Goal: Information Seeking & Learning: Learn about a topic

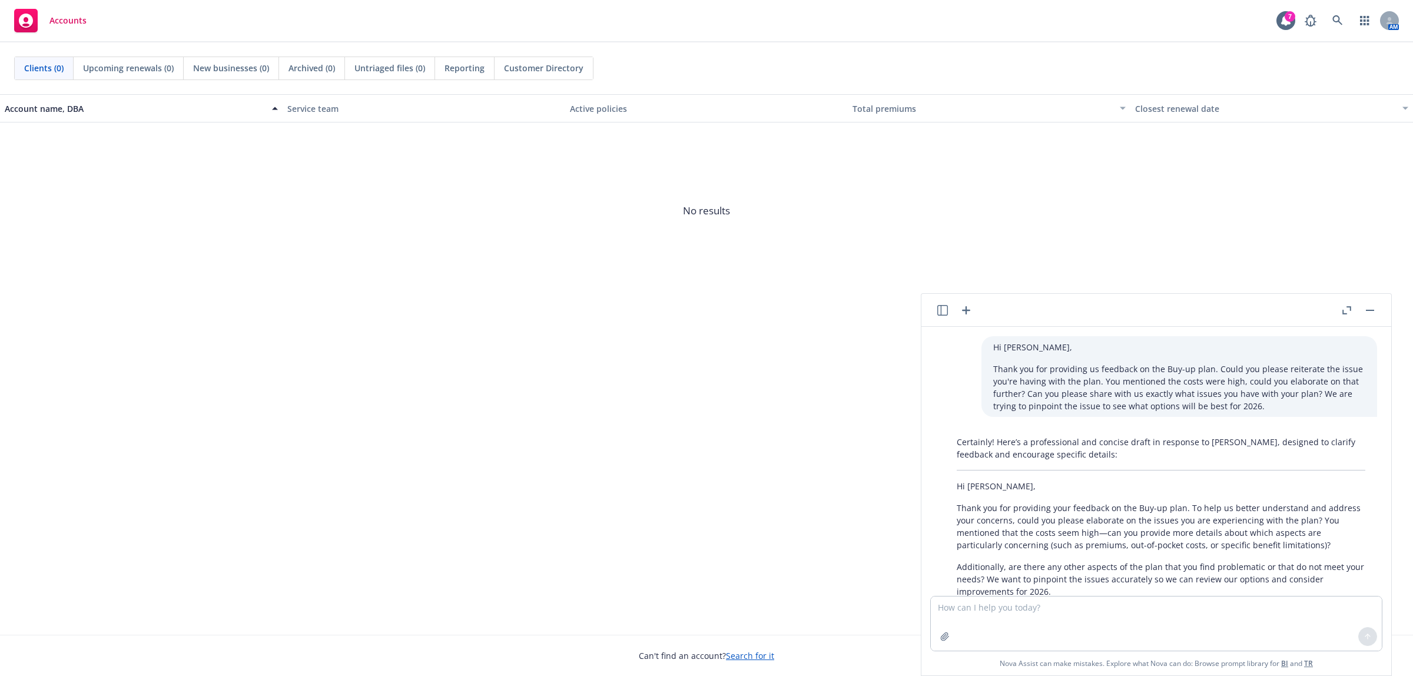
scroll to position [795, 0]
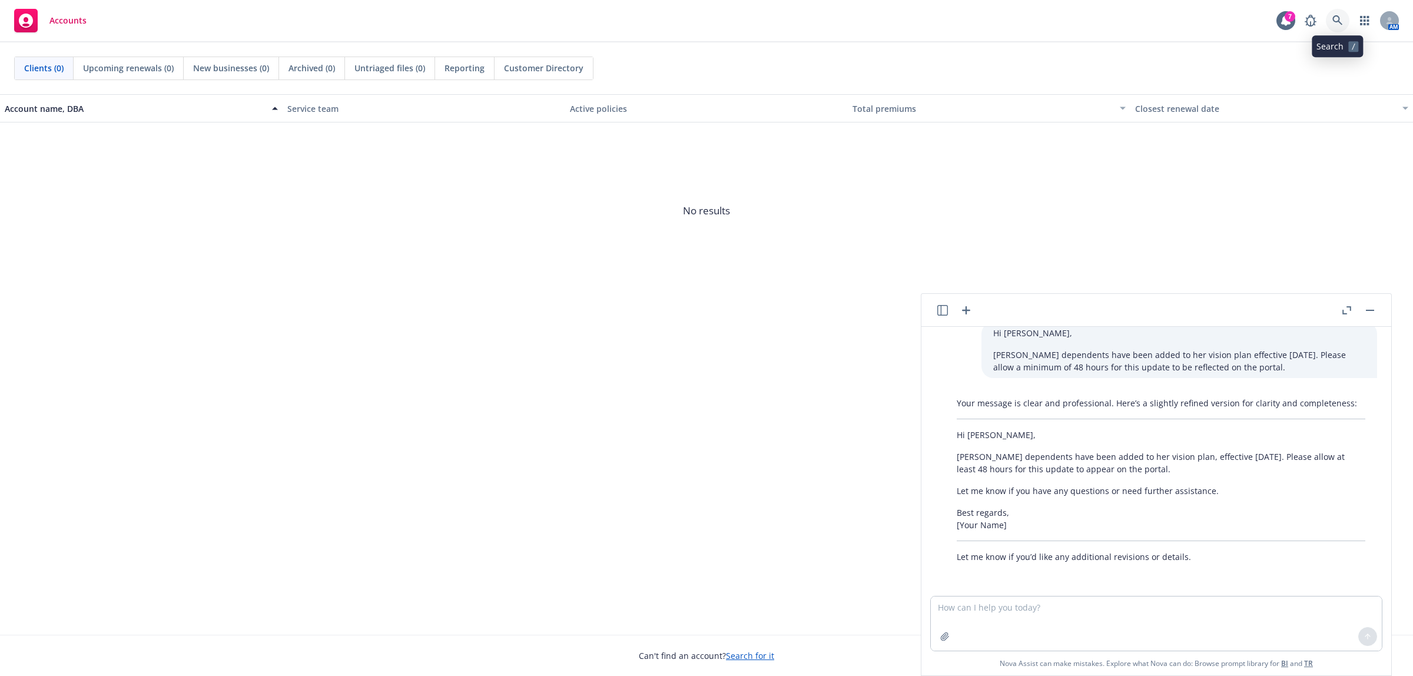
click at [1337, 21] on icon at bounding box center [1337, 20] width 11 height 11
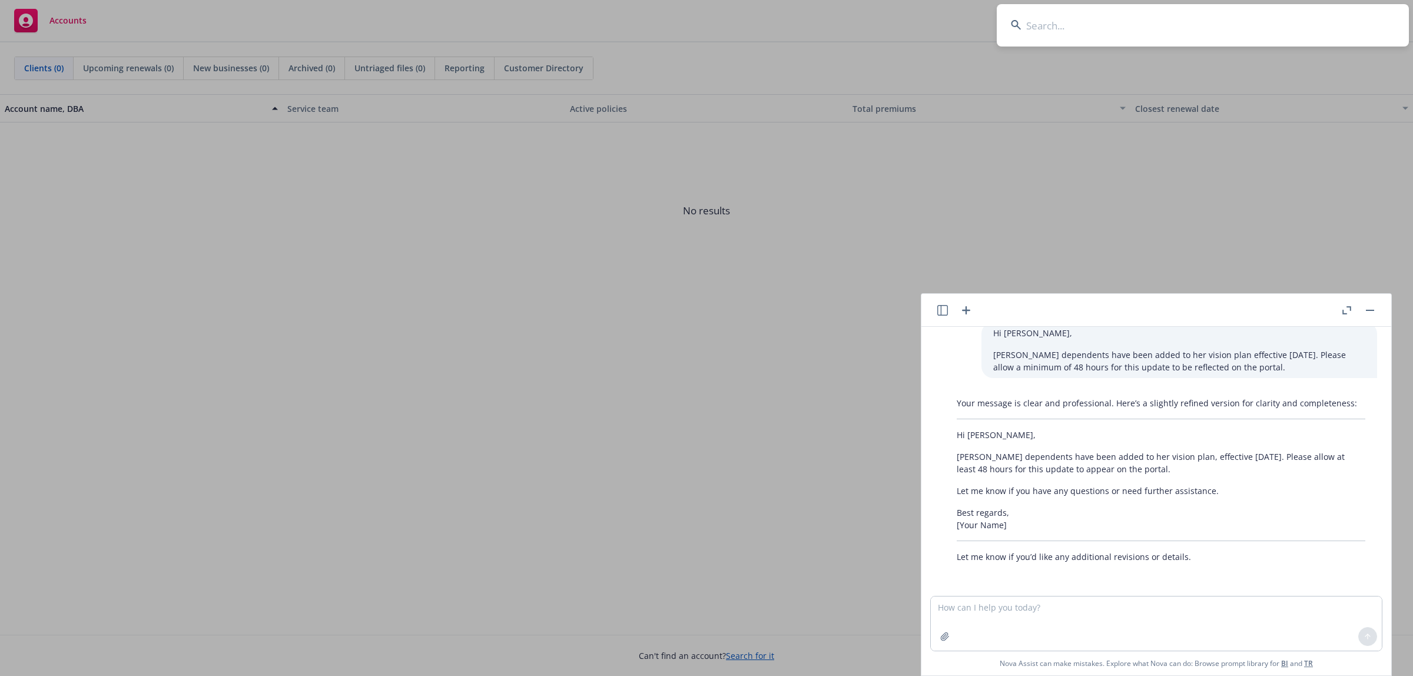
click at [1101, 18] on input at bounding box center [1203, 25] width 412 height 42
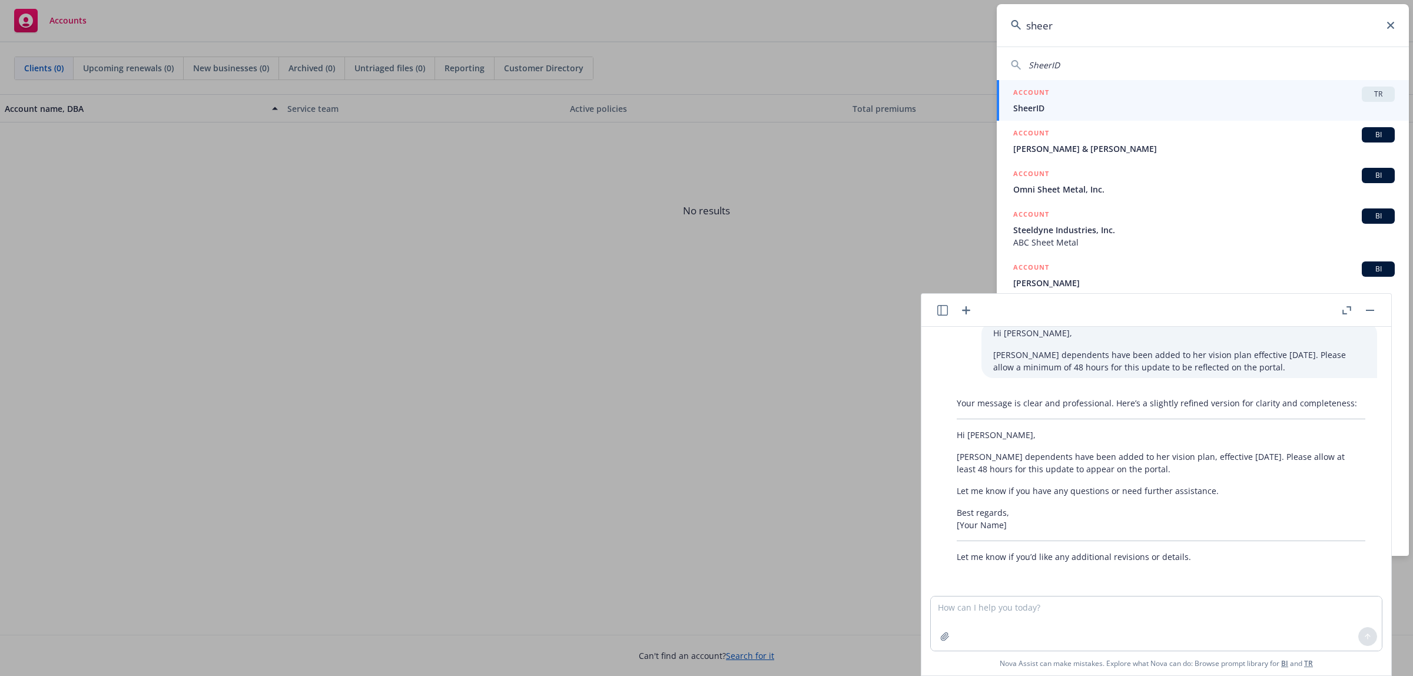
type input "sheer"
click at [1057, 94] on div "ACCOUNT TR" at bounding box center [1203, 94] width 381 height 15
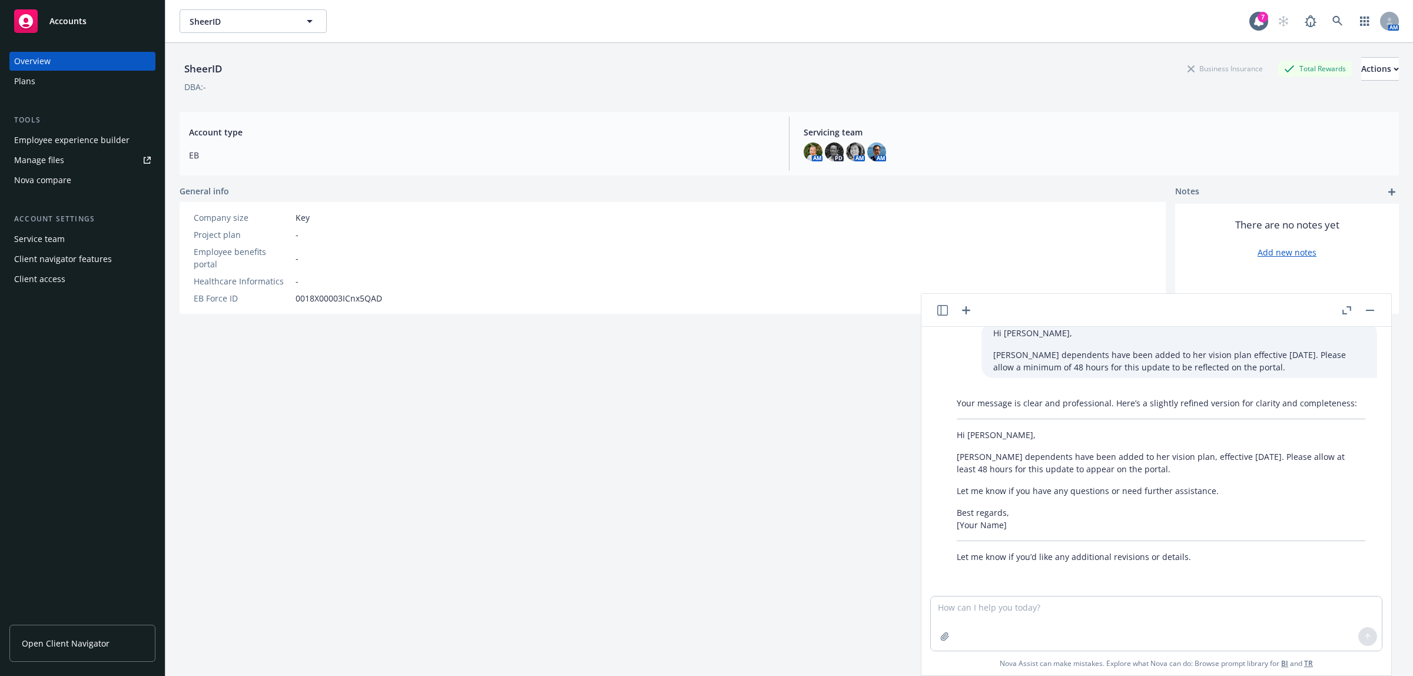
click at [32, 74] on div "Plans" at bounding box center [24, 81] width 21 height 19
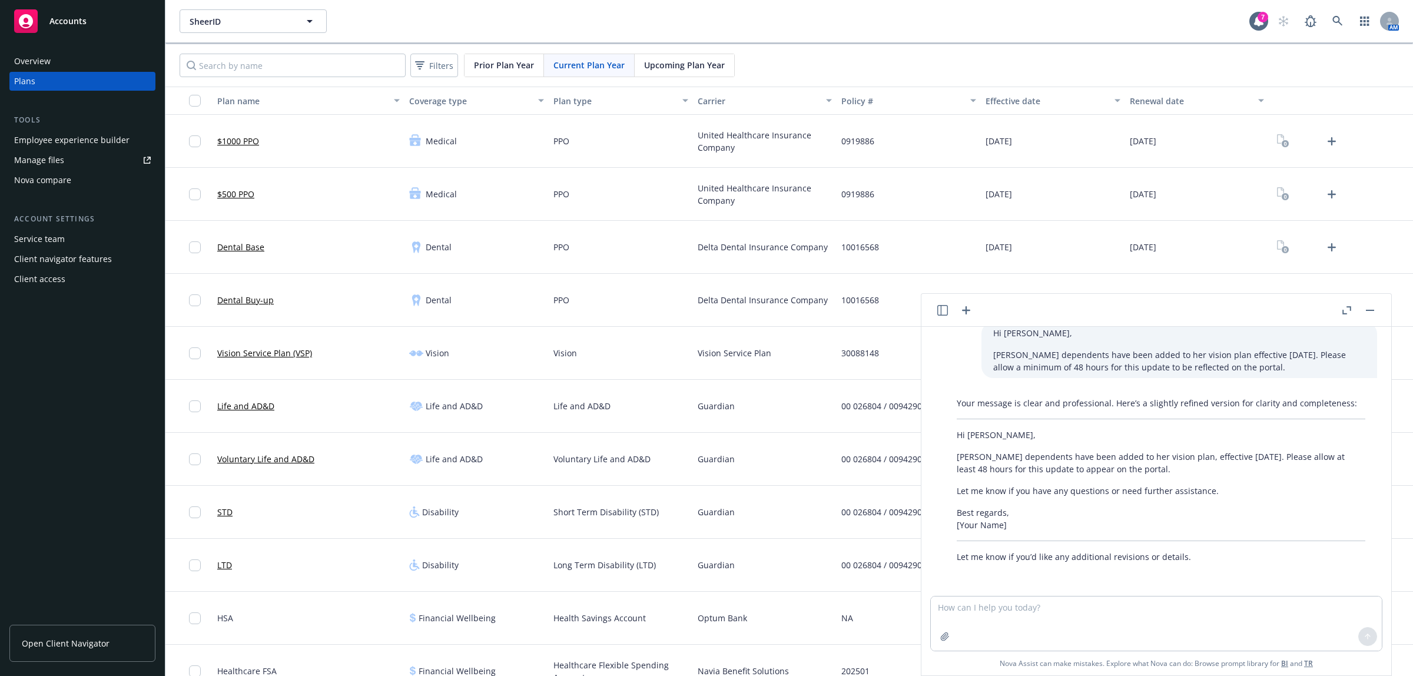
click at [1370, 312] on button "button" at bounding box center [1370, 310] width 14 height 14
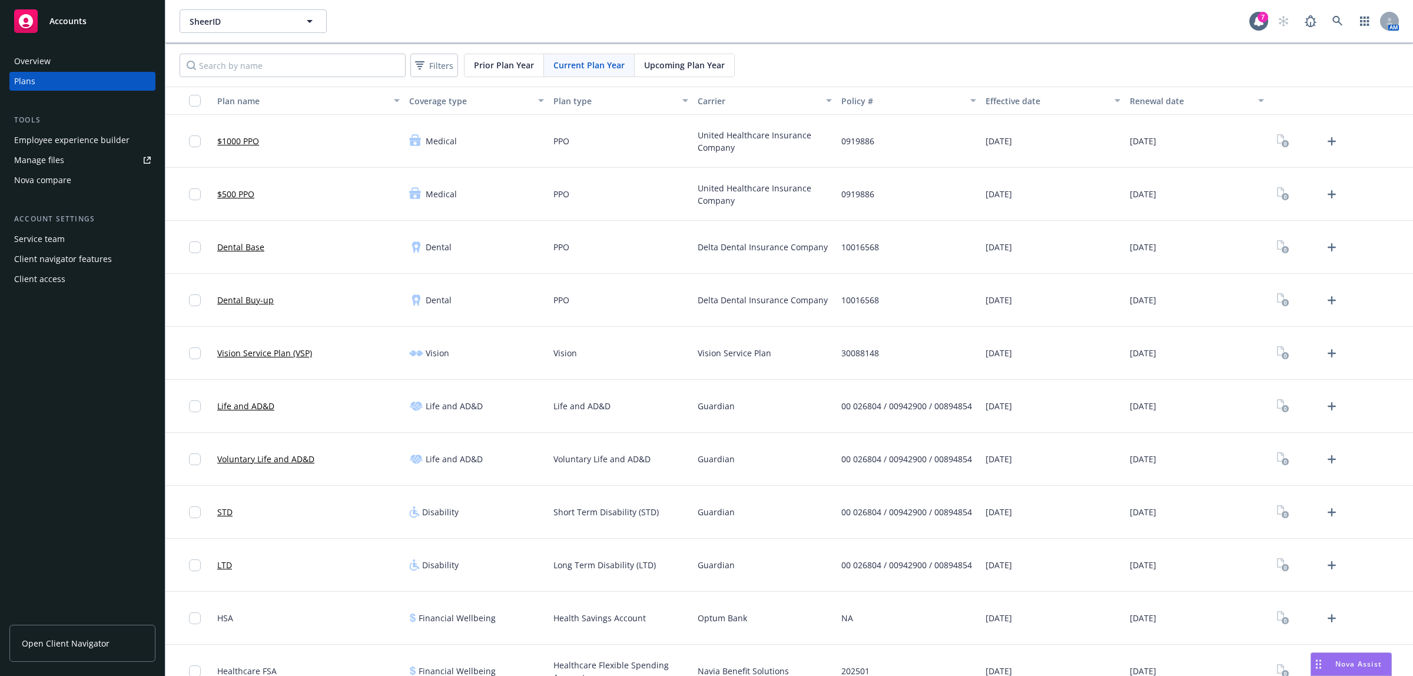
click at [53, 182] on div "Nova compare" at bounding box center [42, 180] width 57 height 19
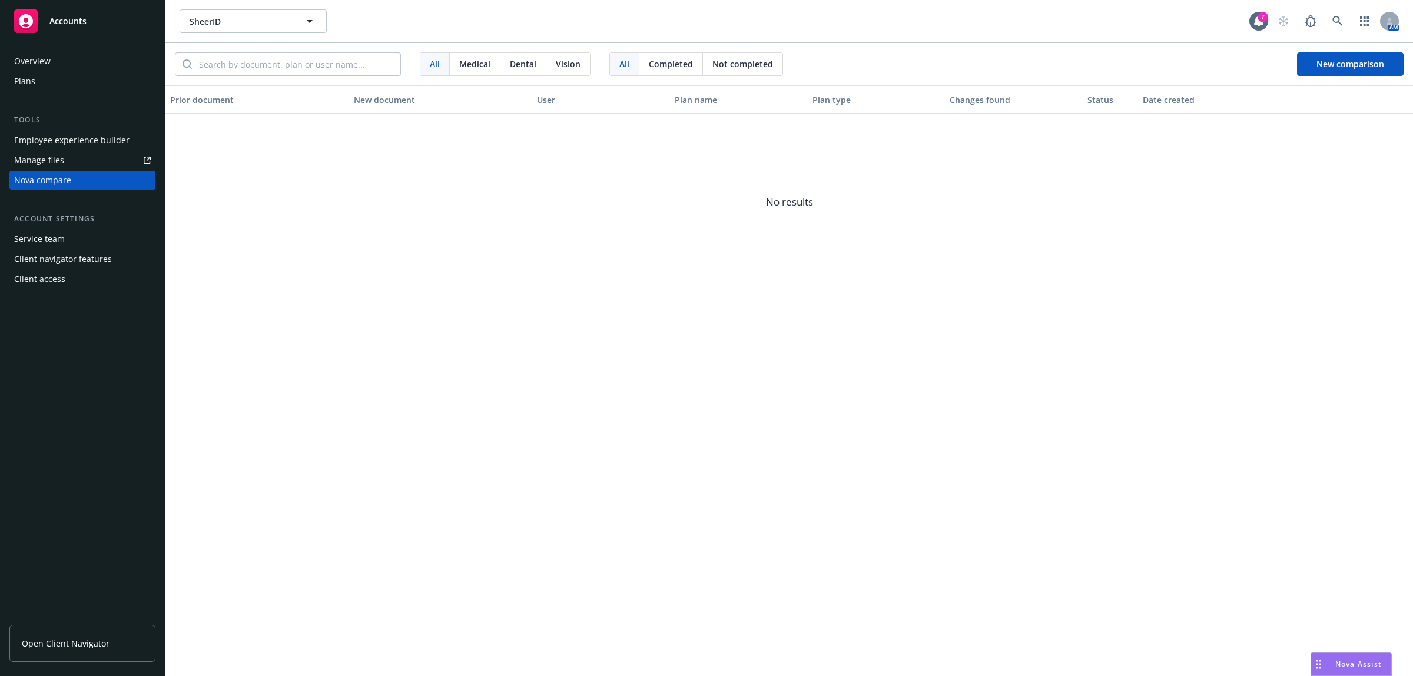
click at [54, 237] on div "Service team" at bounding box center [39, 239] width 51 height 19
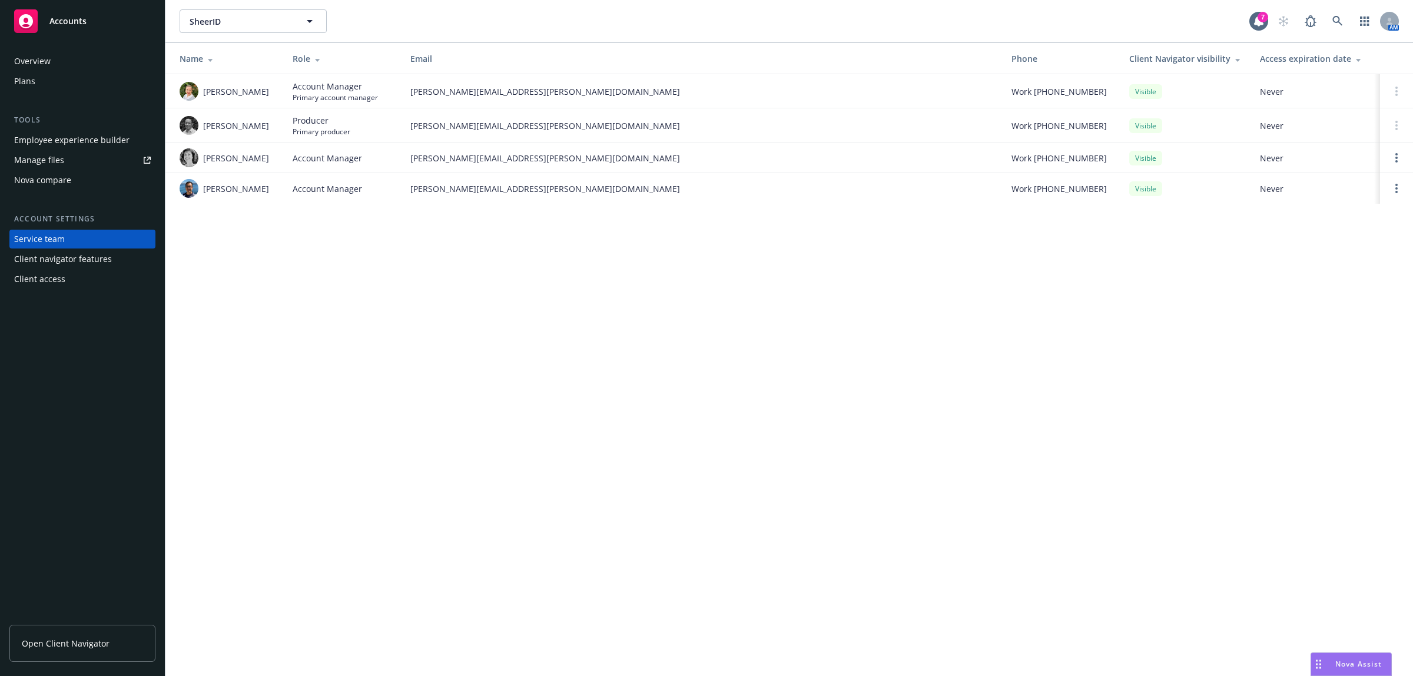
click at [54, 265] on div "Client navigator features" at bounding box center [63, 259] width 98 height 19
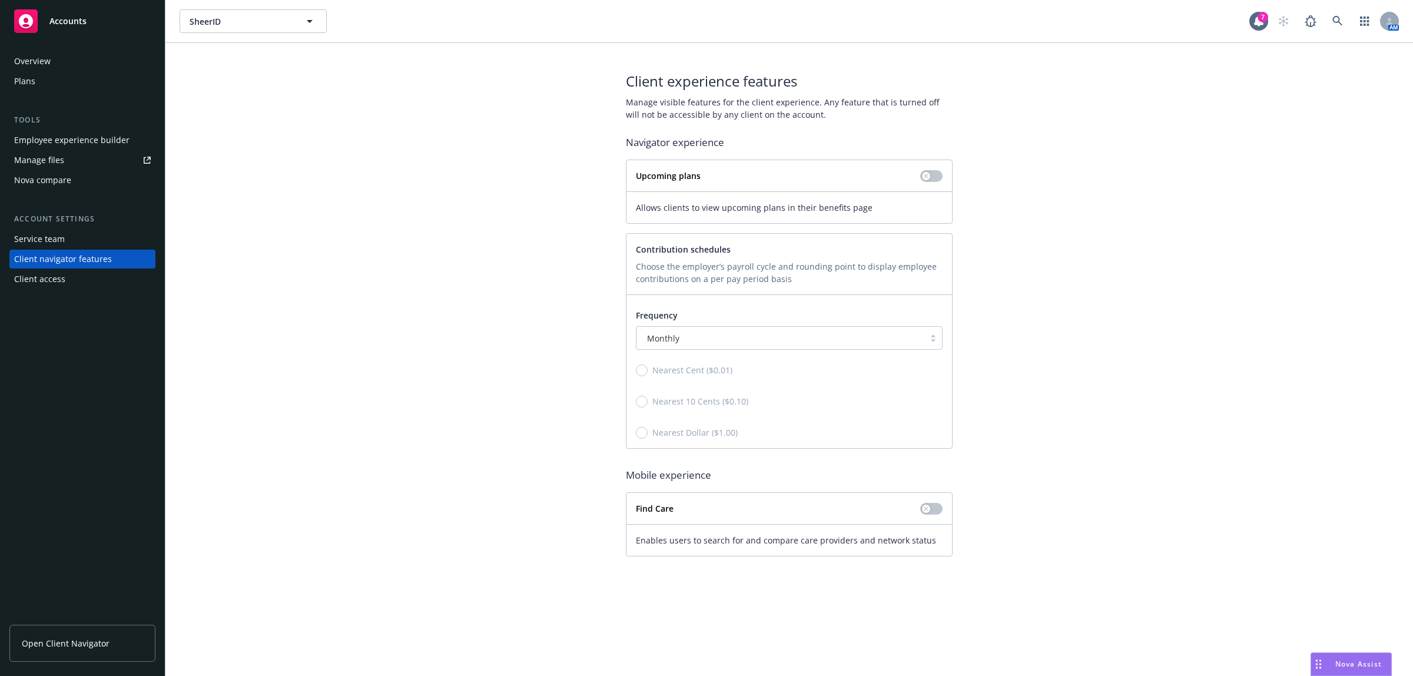
click at [69, 275] on div "Client access" at bounding box center [82, 279] width 137 height 19
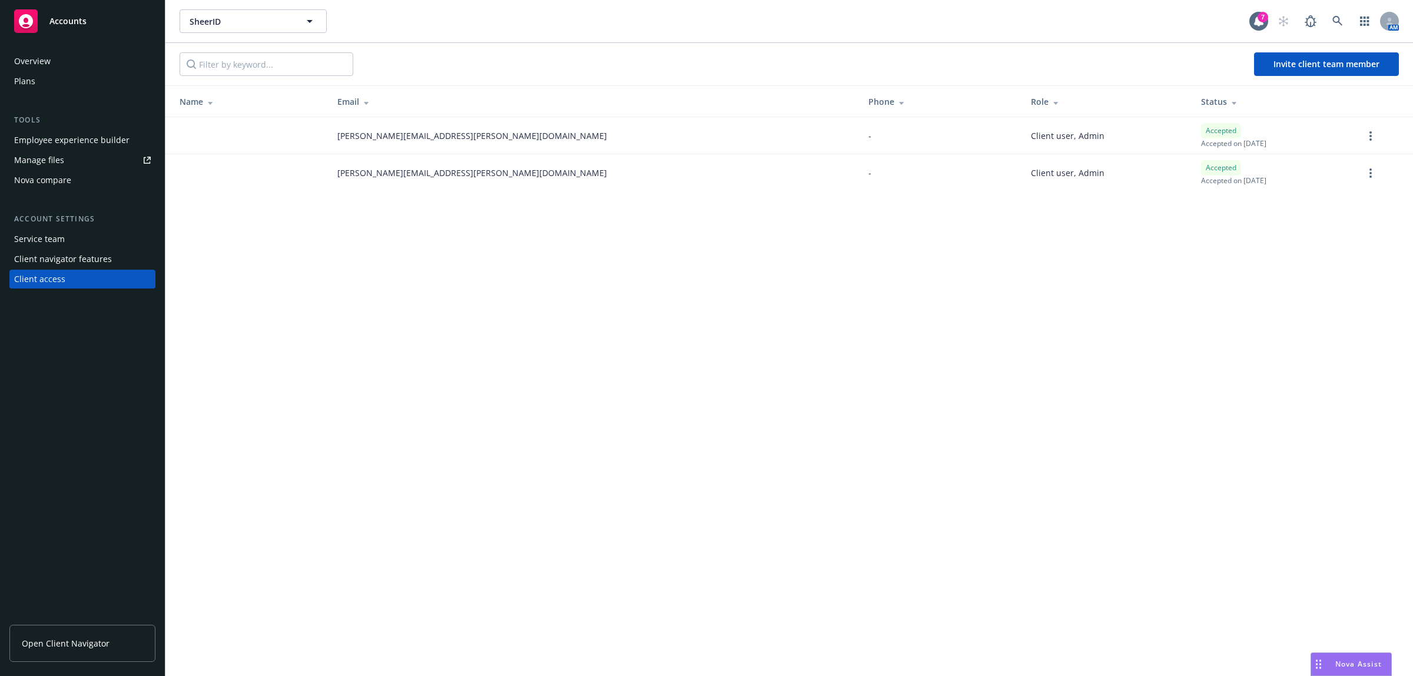
click at [53, 57] on div "Overview" at bounding box center [82, 61] width 137 height 19
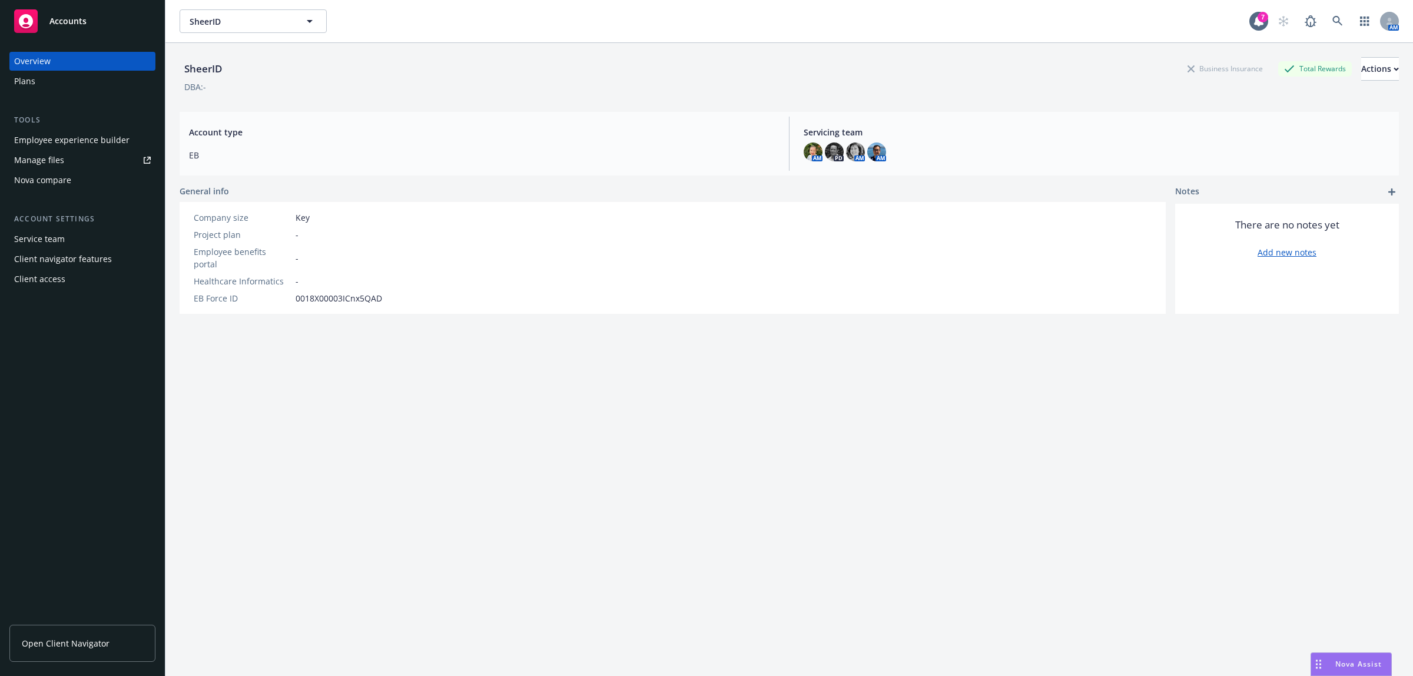
click at [56, 84] on div "Plans" at bounding box center [82, 81] width 137 height 19
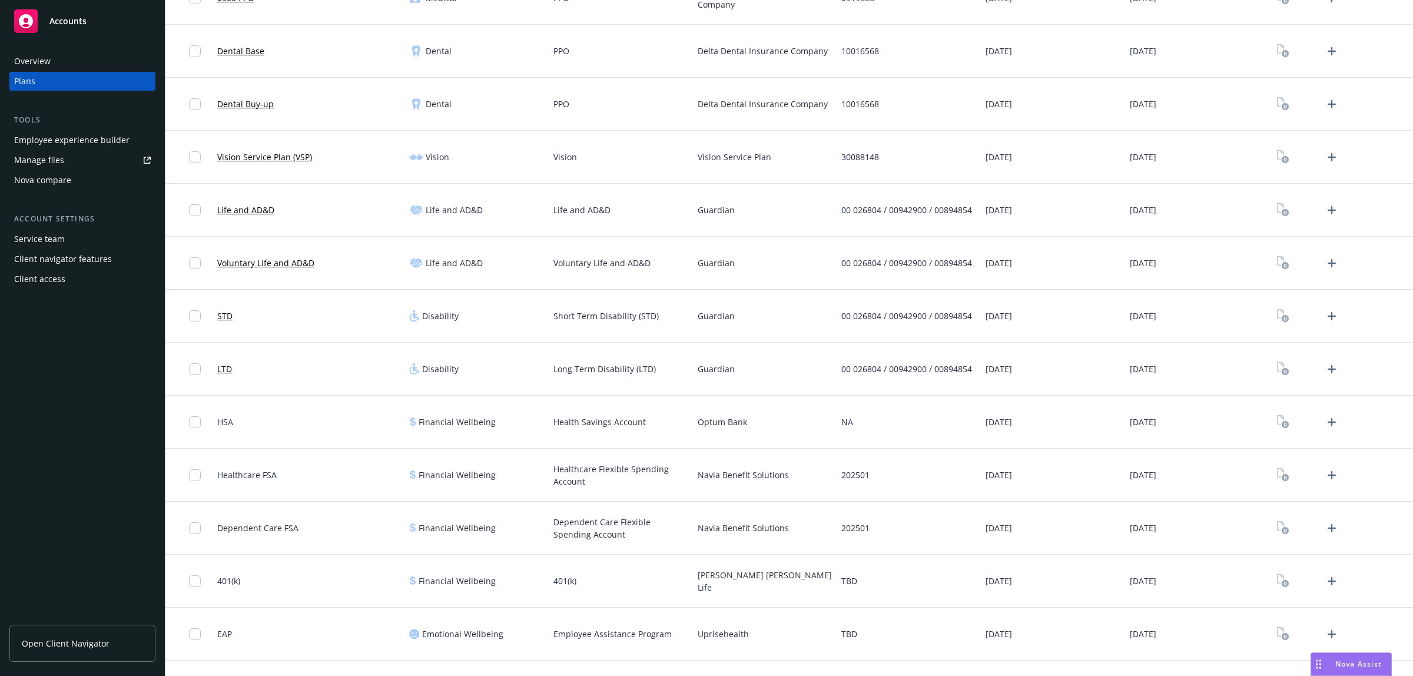
scroll to position [234, 0]
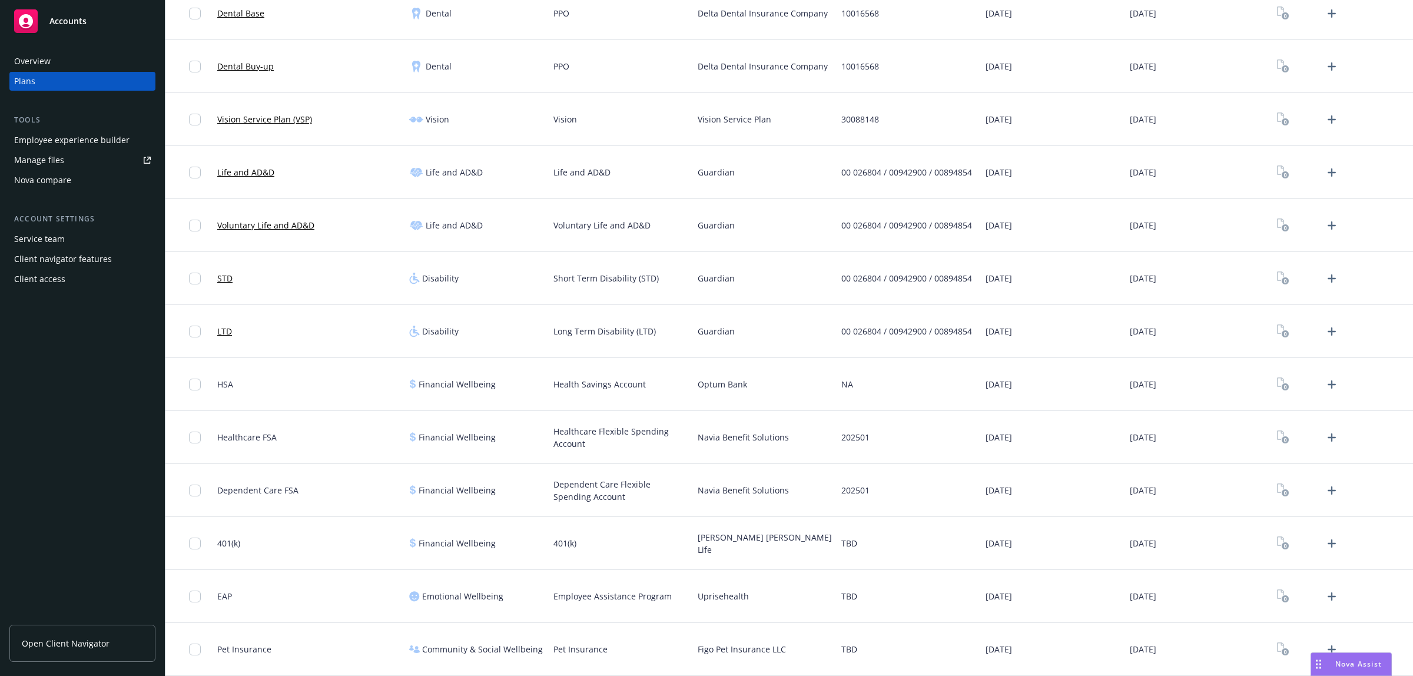
click at [72, 568] on div "Overview Plans Tools Employee experience builder Manage files Nova compare Acco…" at bounding box center [82, 357] width 165 height 638
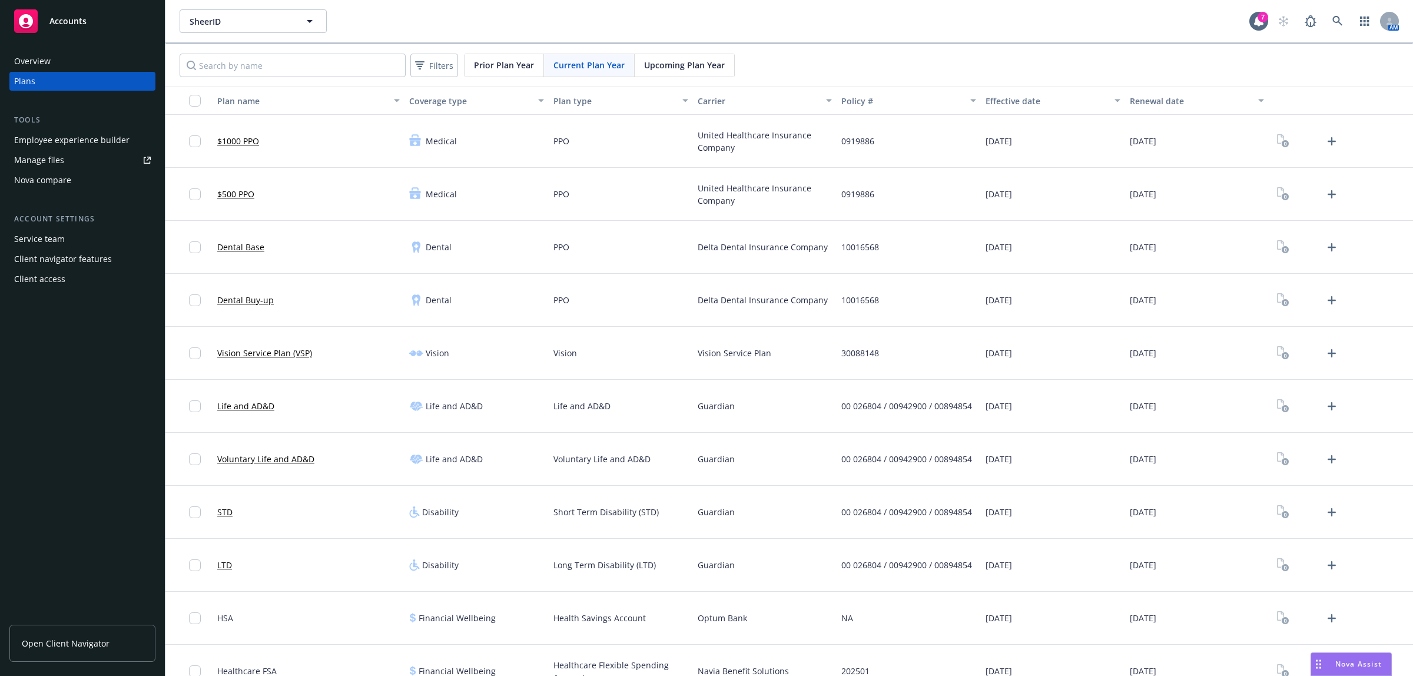
click at [1045, 61] on div "Filters Prior Plan Year Current Plan Year Upcoming Plan Year" at bounding box center [788, 65] width 1247 height 42
click at [210, 24] on span "SheerID" at bounding box center [241, 21] width 102 height 12
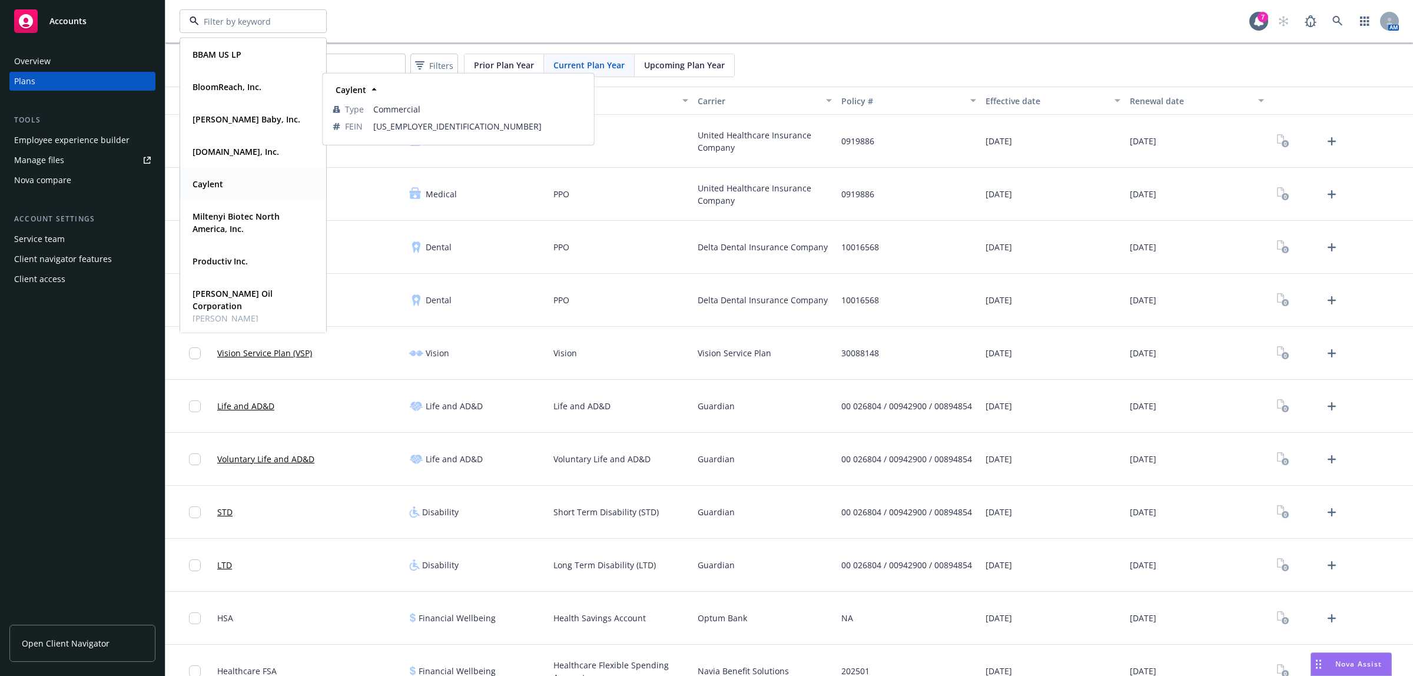
scroll to position [164, 0]
